Goal: Navigation & Orientation: Go to known website

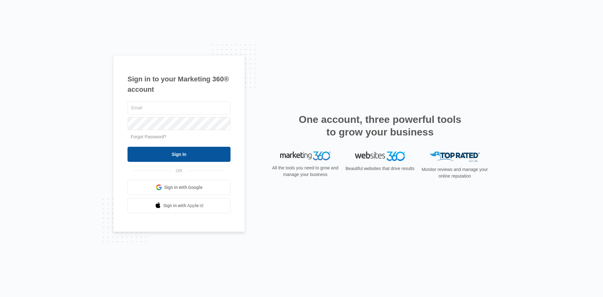
type input "[EMAIL_ADDRESS][DOMAIN_NAME]"
click at [207, 152] on input "Sign In" at bounding box center [178, 154] width 103 height 15
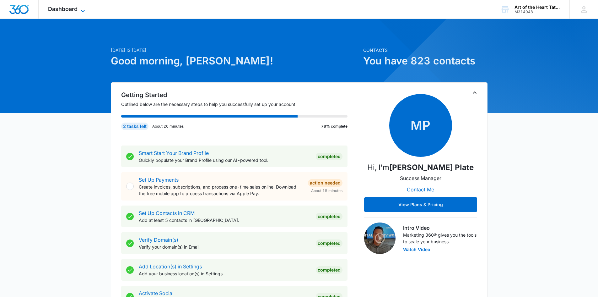
click at [79, 9] on icon at bounding box center [83, 11] width 8 height 8
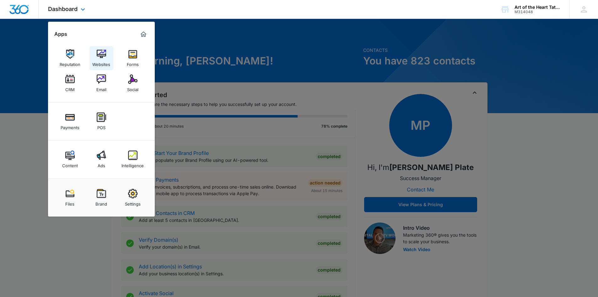
click at [100, 53] on img at bounding box center [101, 53] width 9 height 9
